Goal: Navigation & Orientation: Find specific page/section

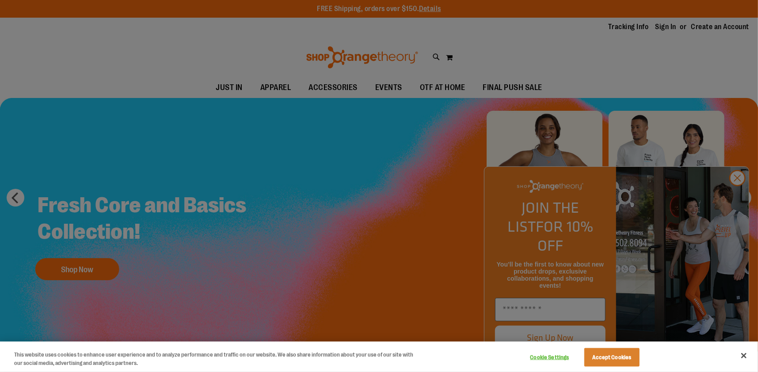
click at [393, 89] on div at bounding box center [379, 186] width 758 height 372
click at [728, 199] on div at bounding box center [379, 186] width 758 height 372
click at [611, 363] on button "Accept Cookies" at bounding box center [611, 358] width 55 height 19
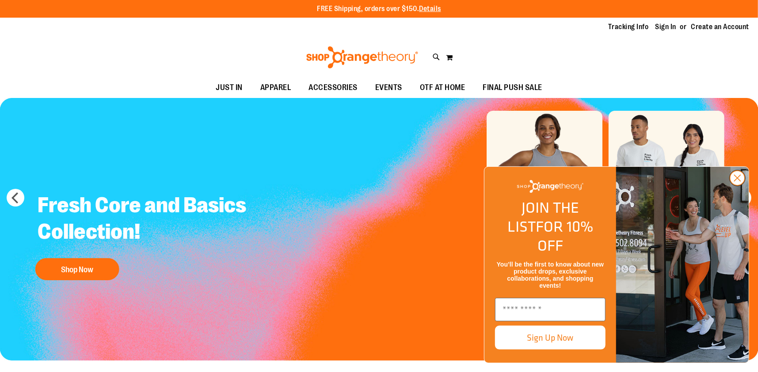
click at [736, 186] on circle "Close dialog" at bounding box center [737, 178] width 15 height 15
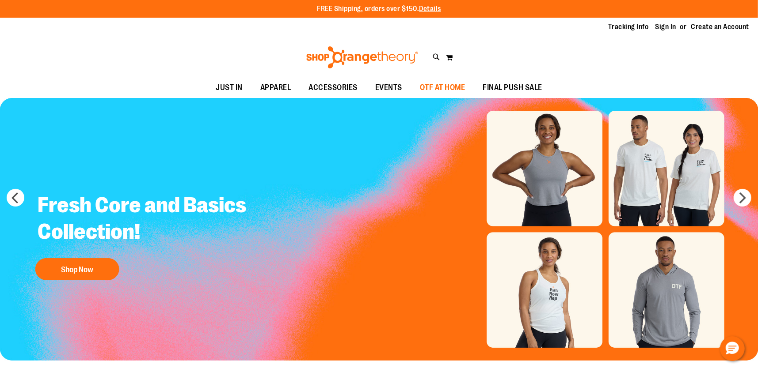
click at [442, 88] on span "OTF AT HOME" at bounding box center [443, 88] width 46 height 20
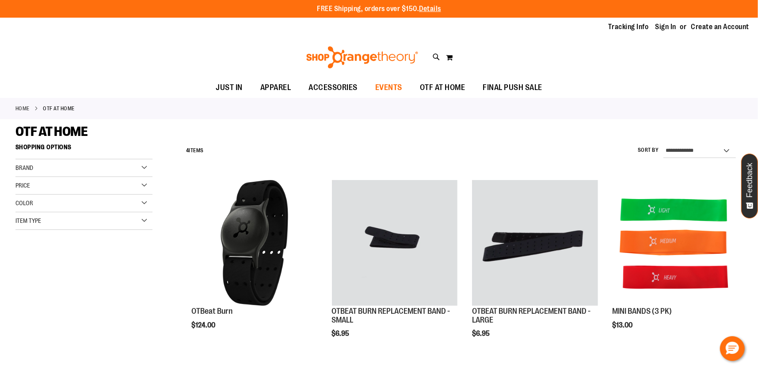
click at [377, 89] on span "EVENTS" at bounding box center [388, 88] width 27 height 20
click at [381, 87] on span "EVENTS" at bounding box center [388, 88] width 27 height 20
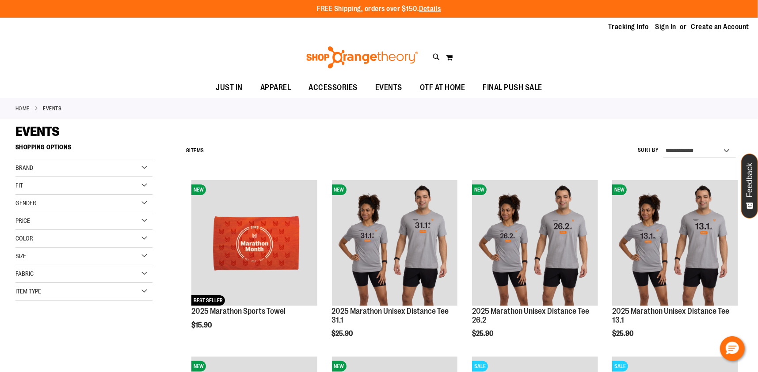
click at [351, 58] on img at bounding box center [362, 57] width 114 height 22
